Goal: Check status

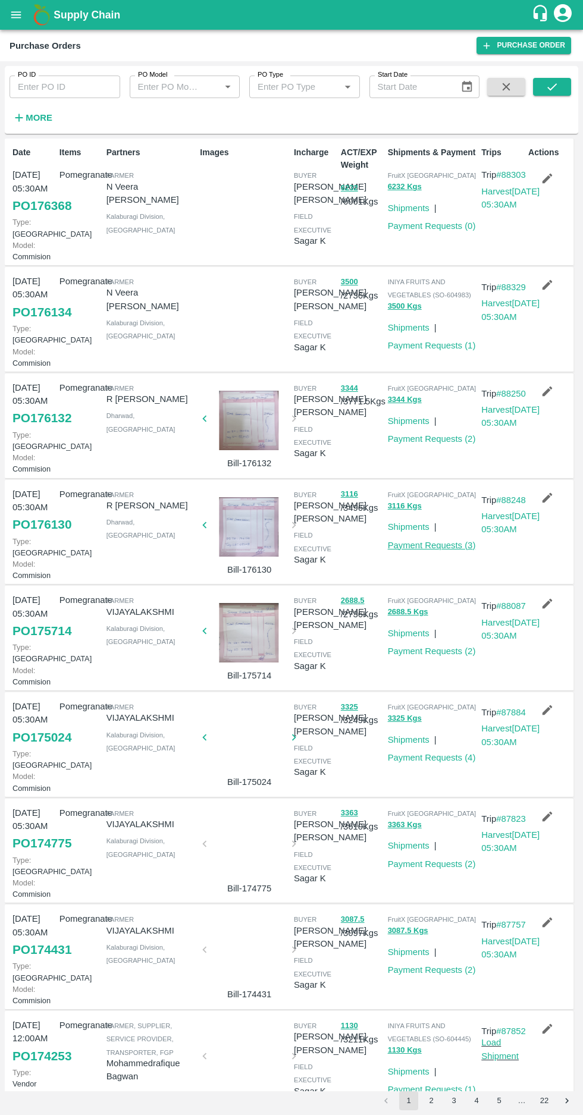
click at [427, 550] on link "Payment Requests ( 3 )" at bounding box center [432, 545] width 88 height 10
